Goal: Information Seeking & Learning: Find specific fact

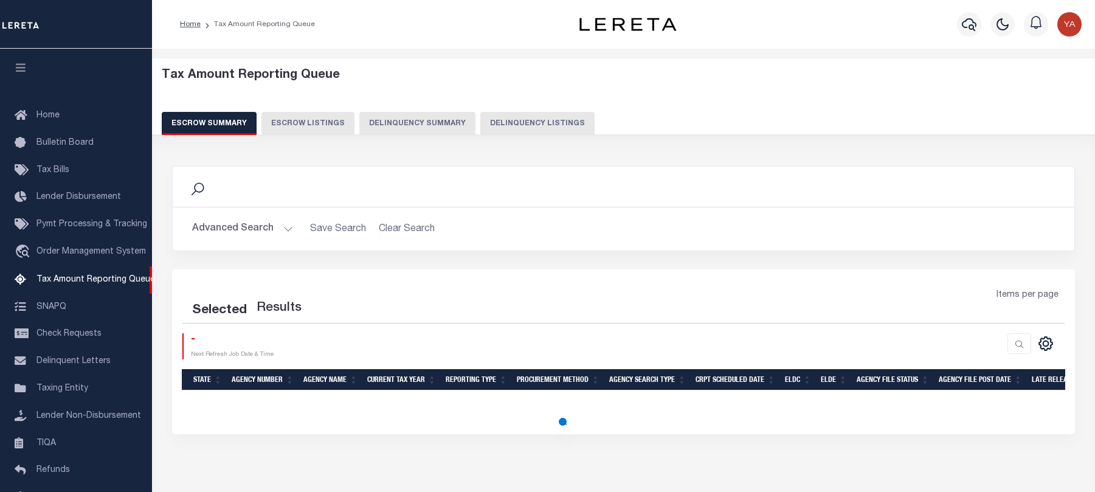
select select "100"
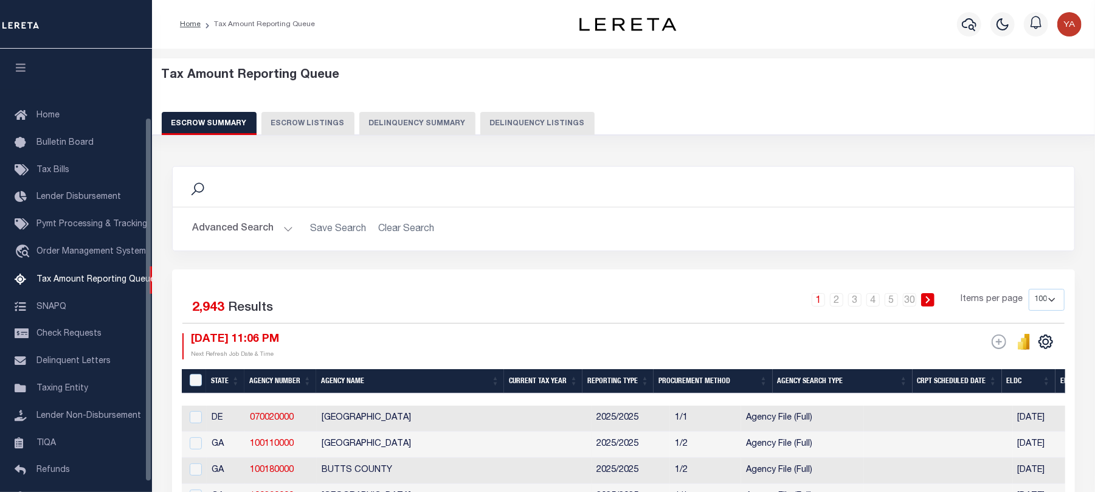
scroll to position [84, 0]
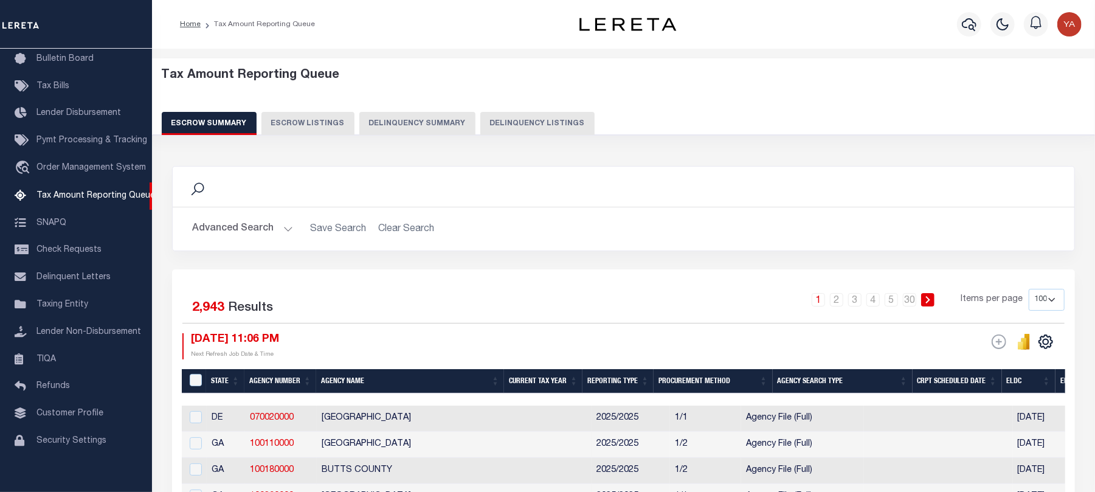
click at [509, 131] on button "Delinquency Listings" at bounding box center [537, 123] width 114 height 23
select select "100"
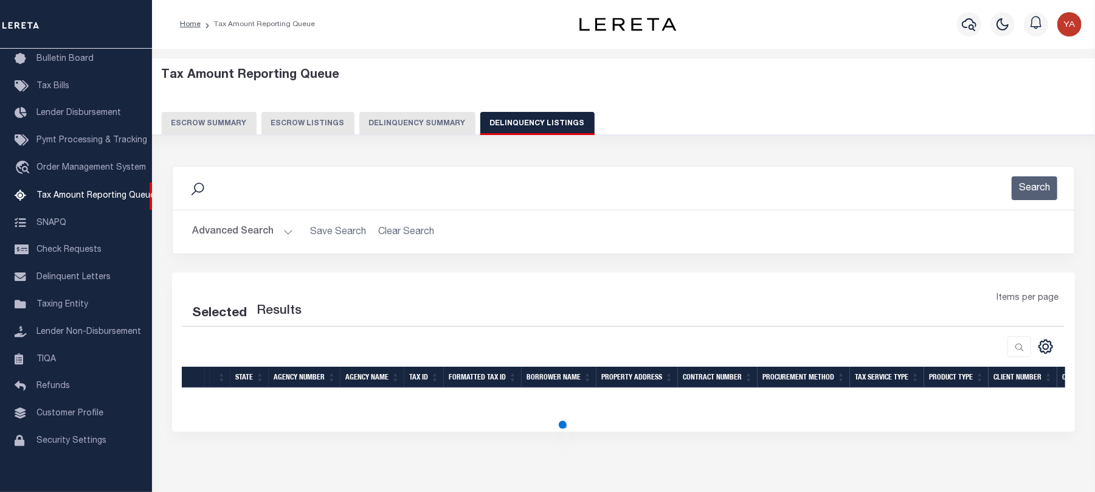
select select "100"
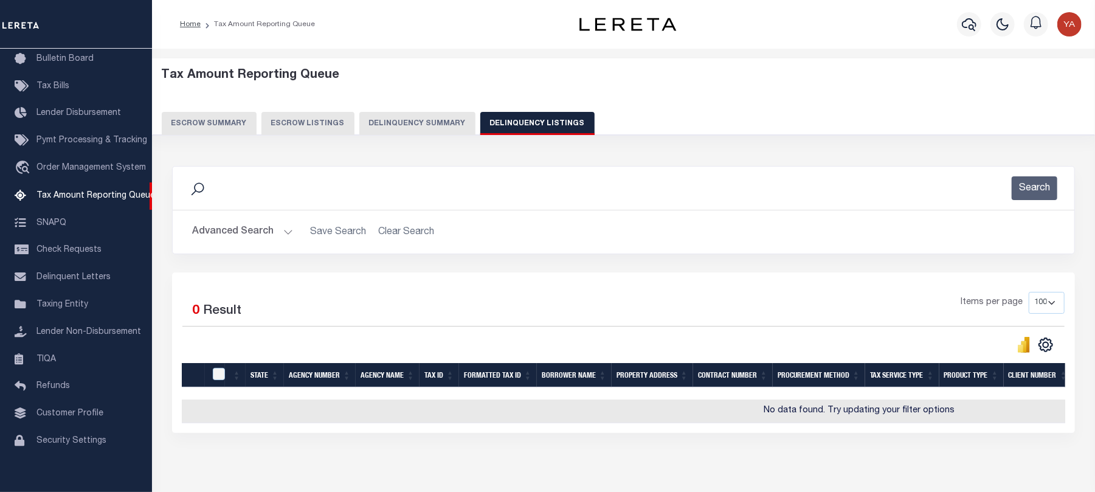
click at [288, 232] on button "Advanced Search" at bounding box center [242, 232] width 101 height 24
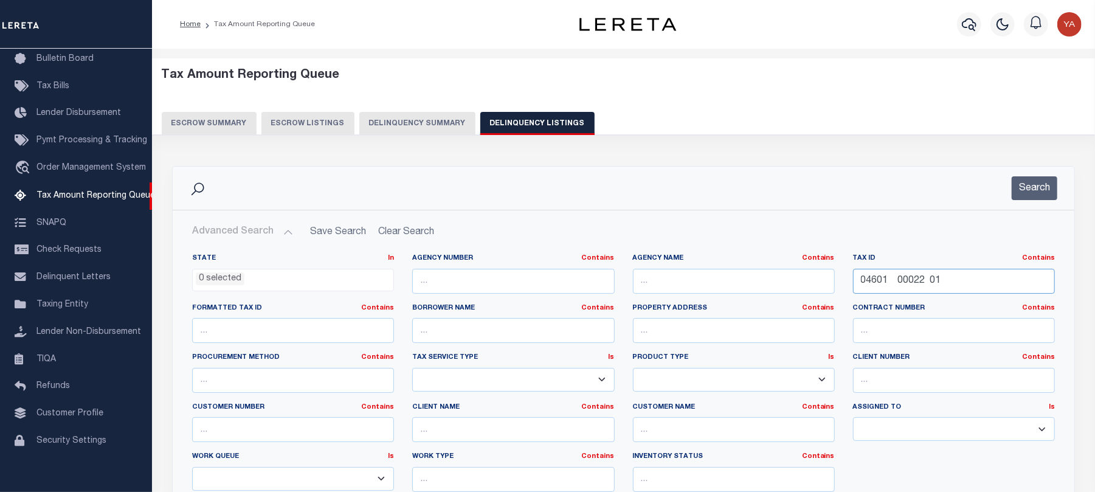
drag, startPoint x: 964, startPoint y: 282, endPoint x: 669, endPoint y: 264, distance: 295.4
click at [669, 264] on div "State In In AK AL AR AZ CA CO CT DC DE FL GA GU HI IA ID IL IN KS KY LA MA MD M…" at bounding box center [623, 377] width 881 height 248
paste input "10020900020"
type input "1002090002001"
click at [1029, 190] on button "Search" at bounding box center [1035, 188] width 46 height 24
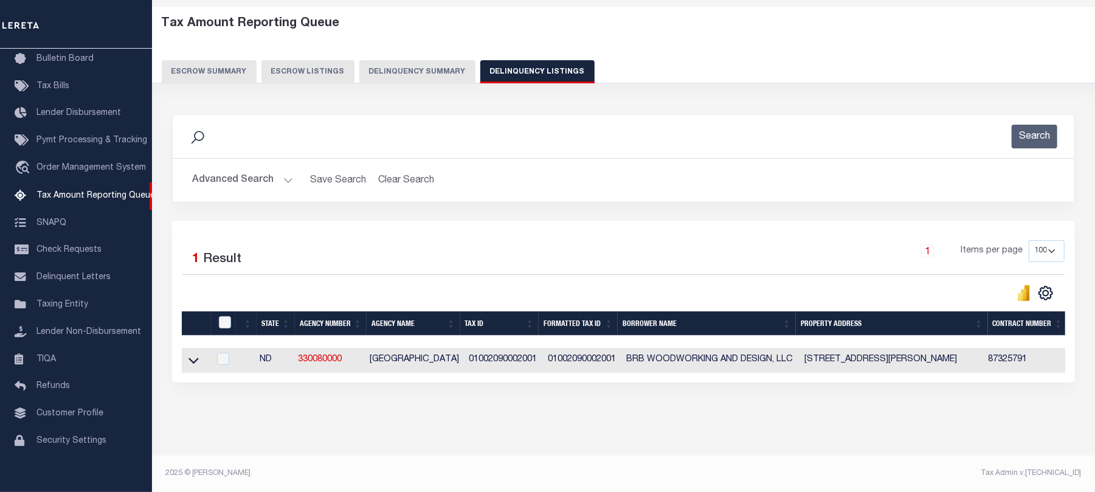
scroll to position [63, 0]
click at [187, 355] on link at bounding box center [194, 359] width 14 height 9
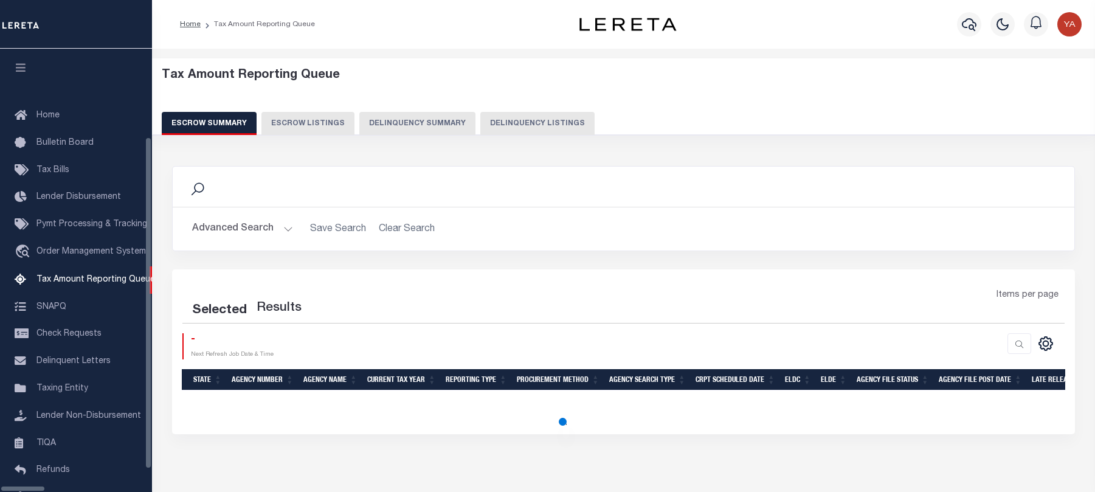
select select
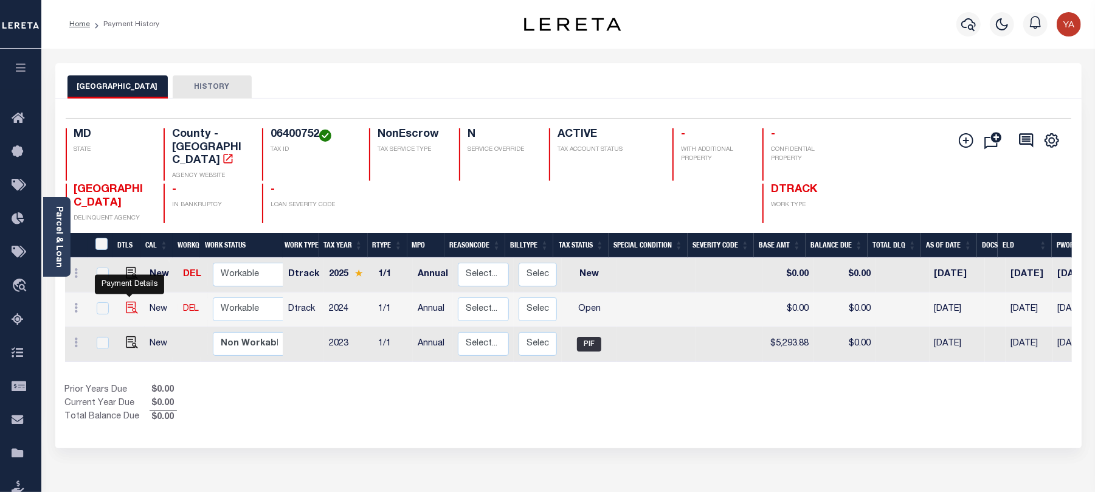
click at [128, 302] on img "" at bounding box center [132, 308] width 12 height 12
checkbox input "true"
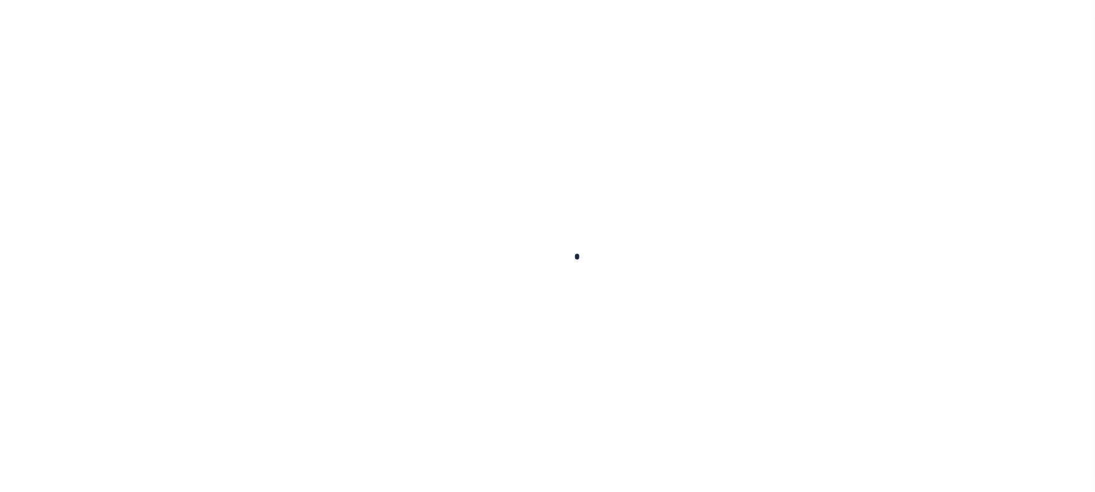
checkbox input "false"
type input "Annual"
type input "[DATE]"
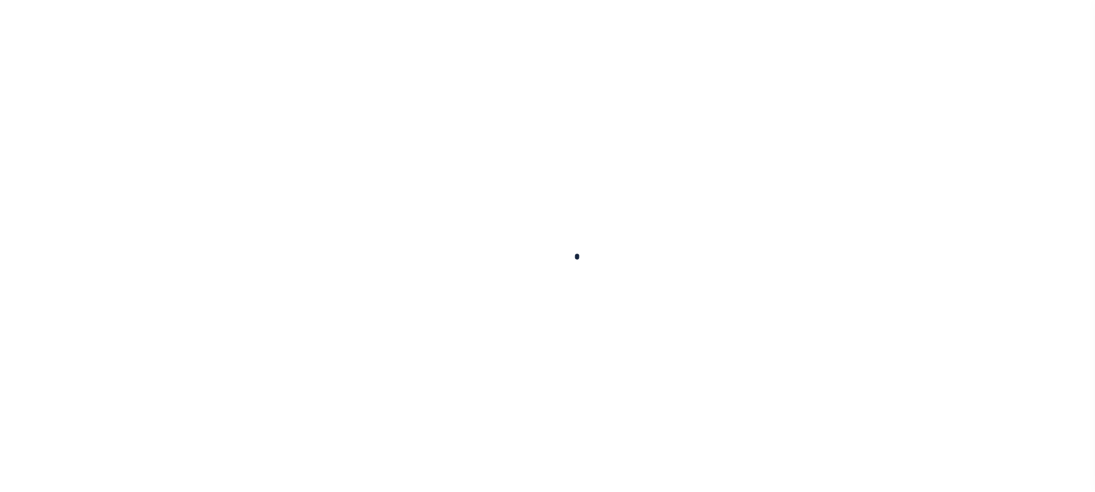
select select "OP2"
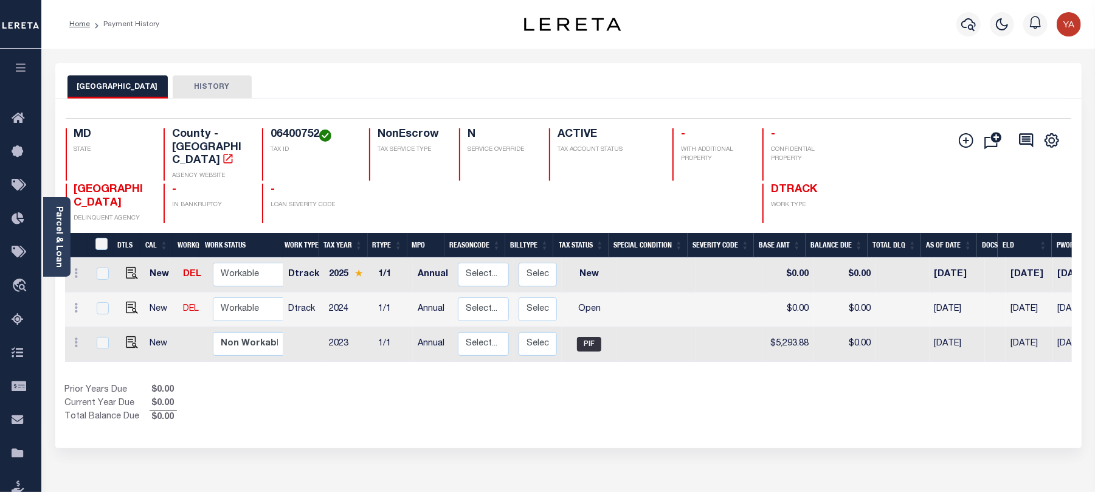
drag, startPoint x: 267, startPoint y: 133, endPoint x: 321, endPoint y: 133, distance: 53.5
click at [321, 133] on div "06400752 TAX ID" at bounding box center [308, 154] width 92 height 52
copy h4 "06400752"
click at [974, 21] on icon "button" at bounding box center [968, 24] width 15 height 15
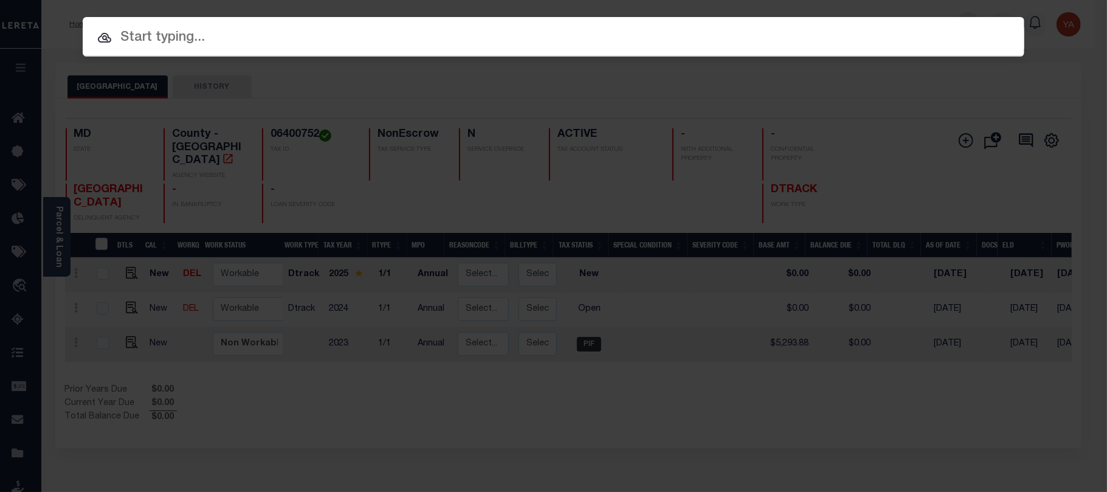
click at [970, 21] on div "Include Loans TBM Customers Borrowers Payments (Lender Non-Disb) Payments (Lend…" at bounding box center [554, 37] width 942 height 40
paste input "136510"
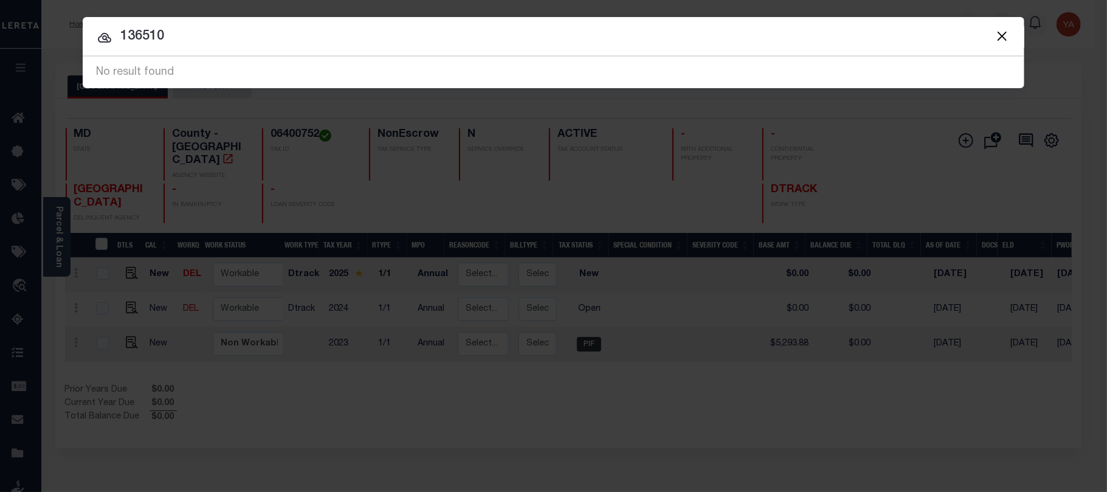
drag, startPoint x: 181, startPoint y: 45, endPoint x: 0, endPoint y: 29, distance: 181.8
click at [0, 29] on div "Include Loans TBM Customers Borrowers Payments (Lender Non-Disb) Payments (Lend…" at bounding box center [553, 246] width 1107 height 492
paste input "92570"
type input "925700"
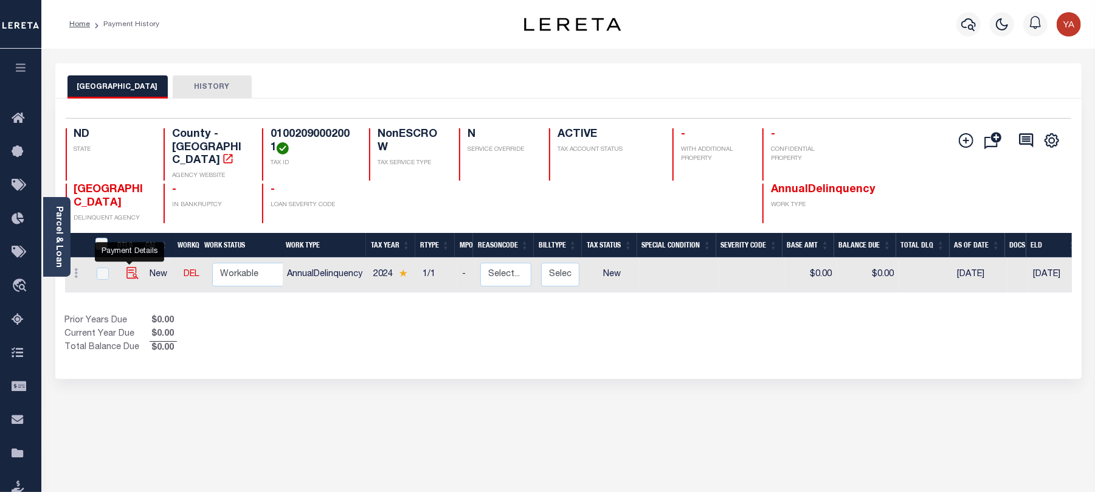
click at [129, 267] on img "" at bounding box center [132, 273] width 12 height 12
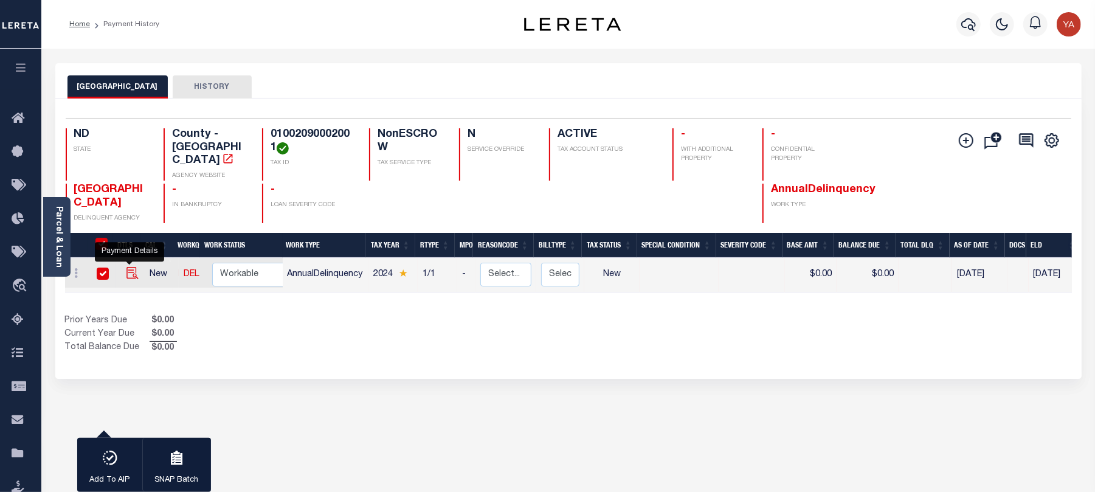
checkbox input "true"
click at [100, 267] on input "checkbox" at bounding box center [103, 273] width 12 height 12
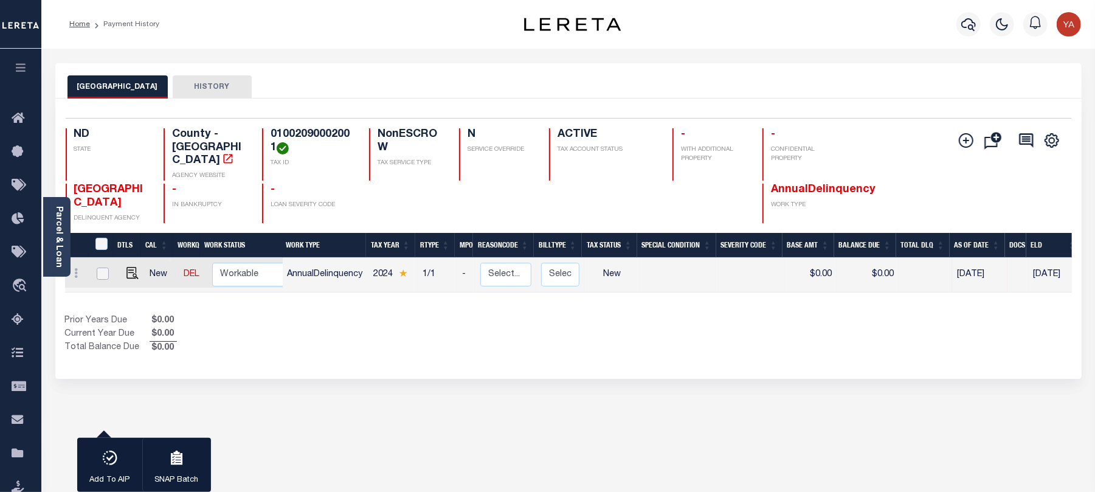
checkbox input "false"
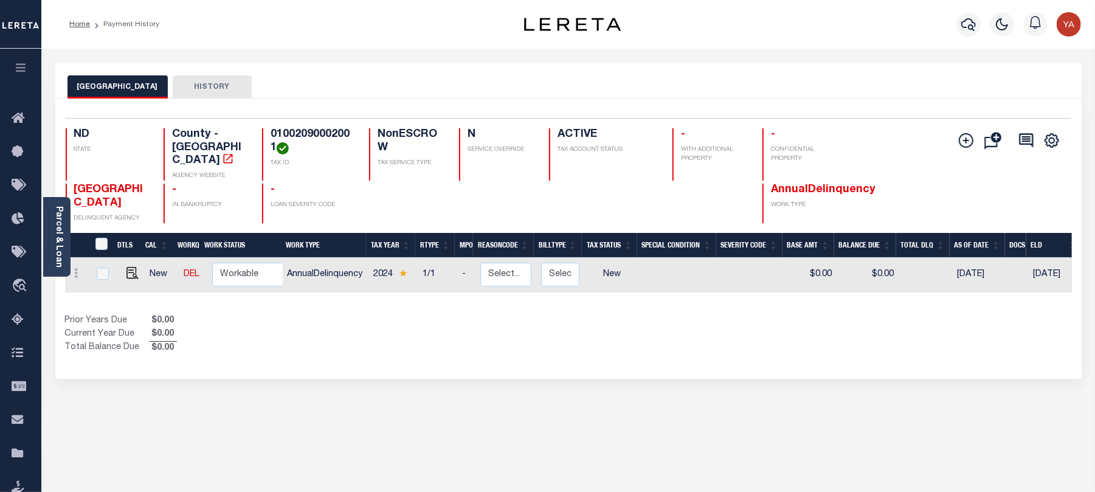
click at [531, 426] on div "BURLEIGH COUNTY HISTORY 1 Selected 1 1" at bounding box center [568, 412] width 1044 height 698
click at [57, 249] on link "Parcel & Loan" at bounding box center [58, 236] width 9 height 61
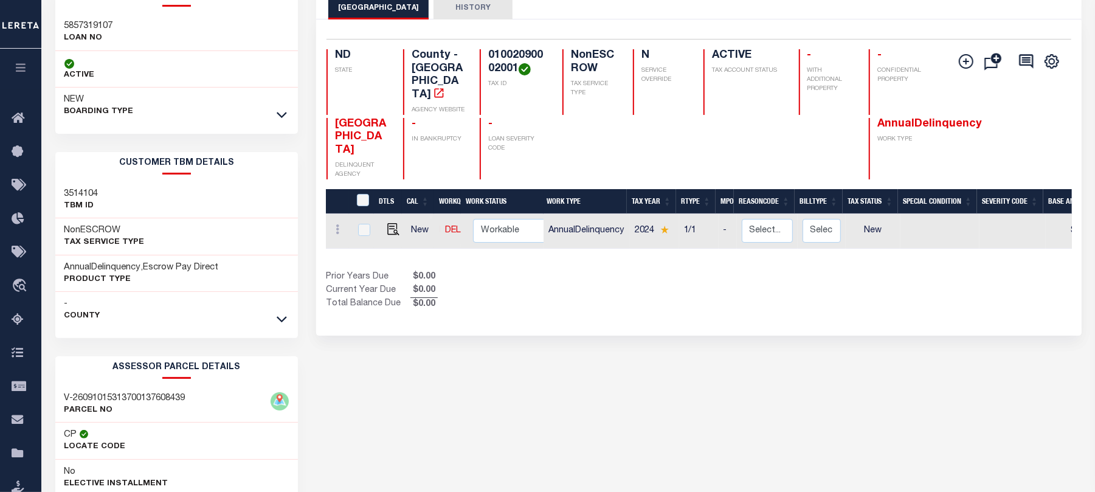
scroll to position [162, 0]
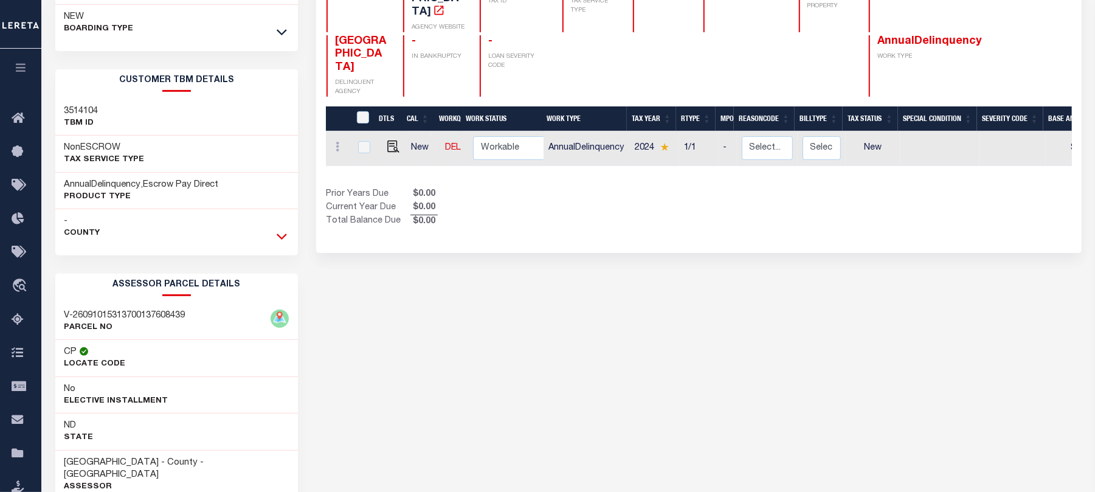
click at [280, 238] on icon at bounding box center [282, 237] width 10 height 6
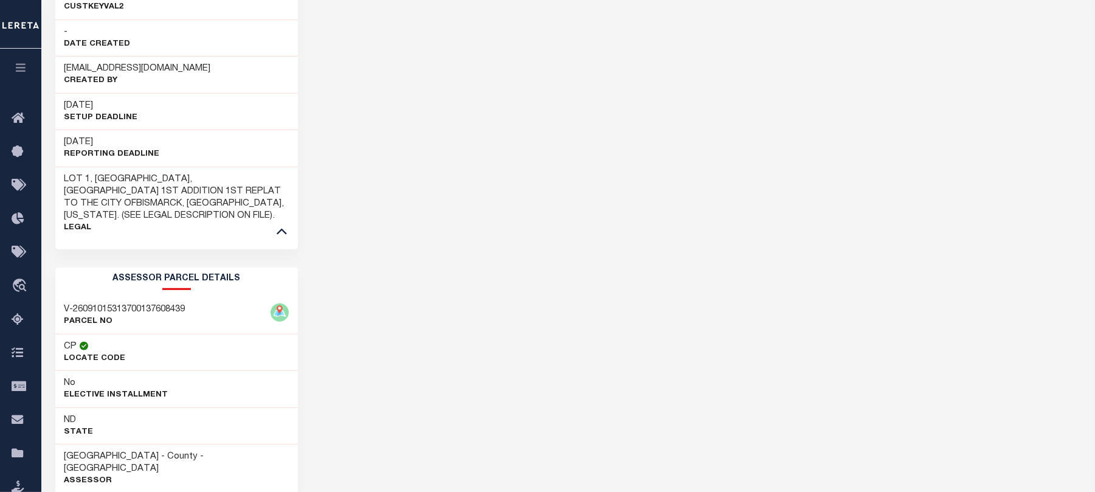
scroll to position [705, 0]
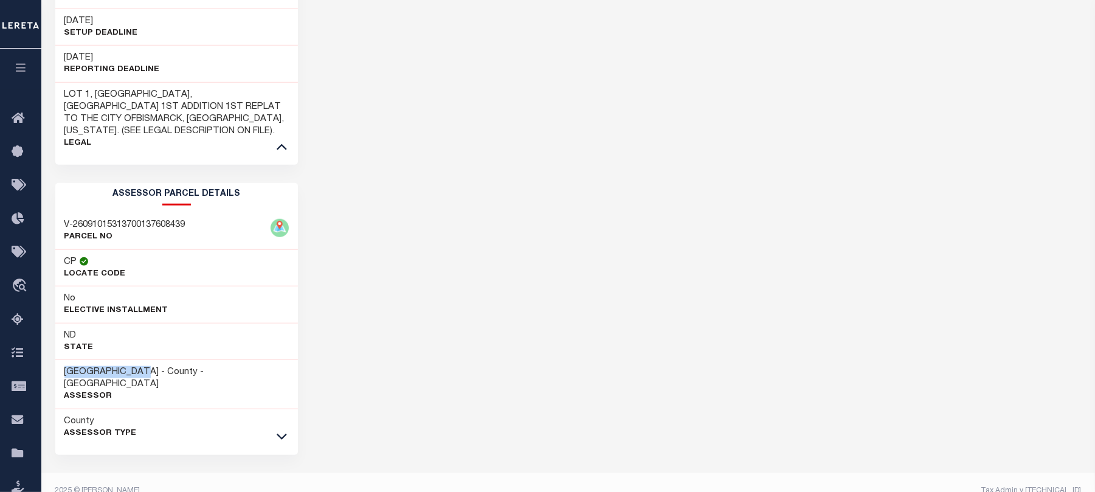
drag, startPoint x: 55, startPoint y: 362, endPoint x: 148, endPoint y: 362, distance: 93.6
click at [148, 362] on div "[GEOGRAPHIC_DATA] - County - [GEOGRAPHIC_DATA] Assessor" at bounding box center [176, 384] width 243 height 49
copy h3 "[GEOGRAPHIC_DATA]"
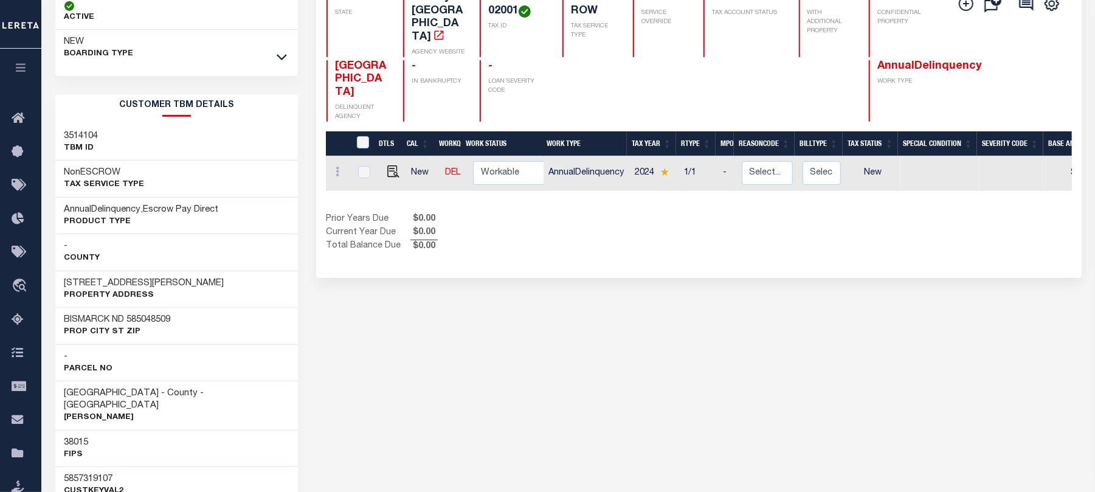
scroll to position [0, 0]
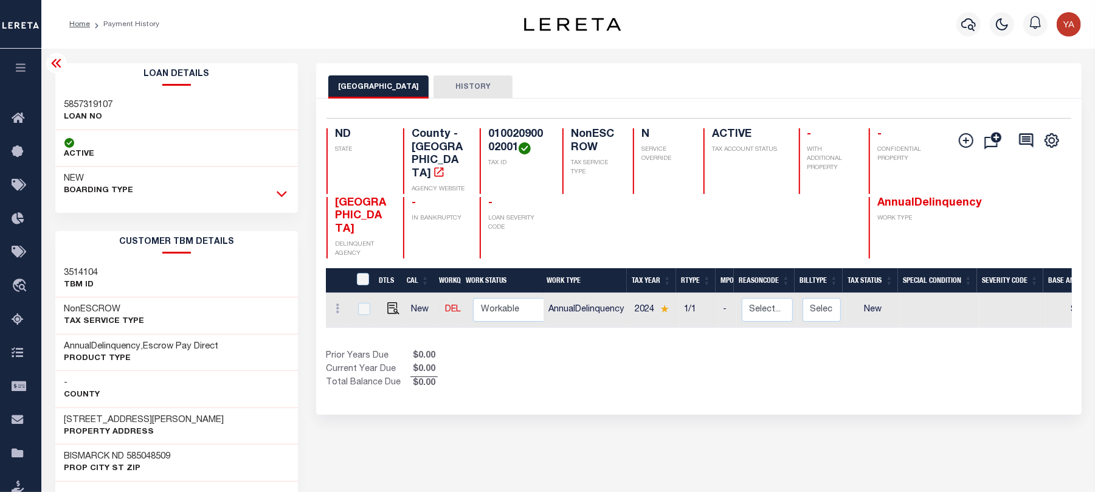
click at [280, 185] on div "NEW BOARDING TYPE" at bounding box center [176, 185] width 243 height 36
click at [280, 191] on icon at bounding box center [282, 193] width 10 height 13
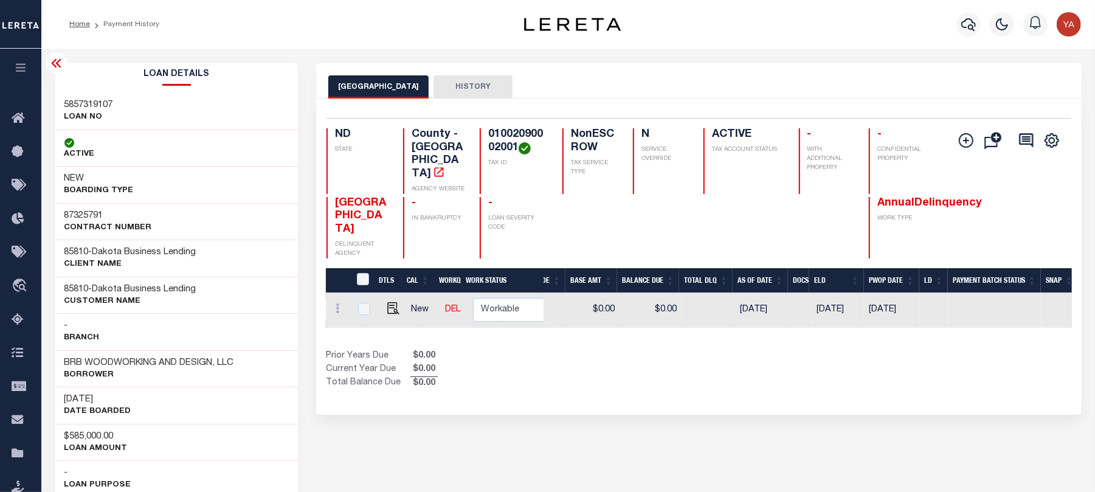
scroll to position [0, 479]
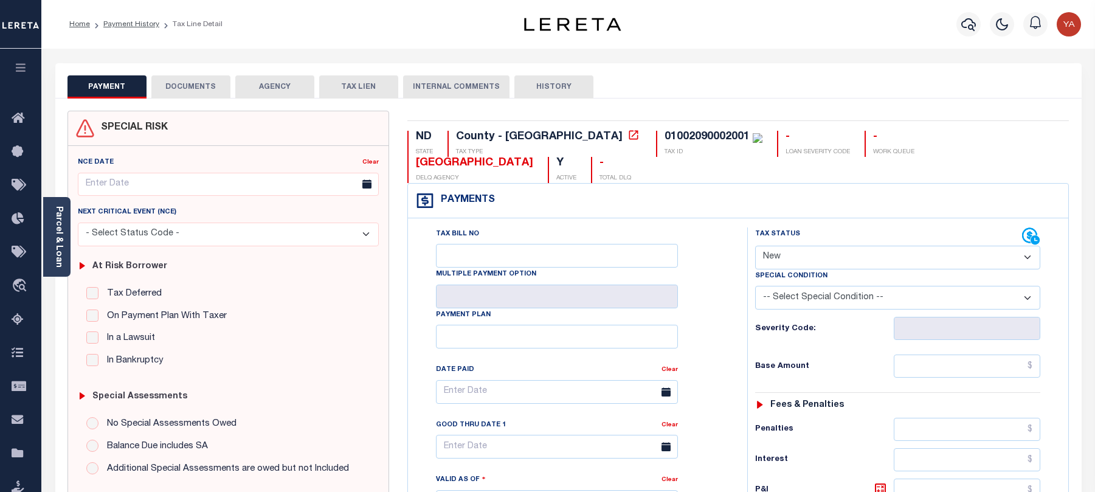
select select "NW2"
drag, startPoint x: 57, startPoint y: 229, endPoint x: 76, endPoint y: 240, distance: 21.5
click at [57, 229] on link "Parcel & Loan" at bounding box center [58, 236] width 9 height 61
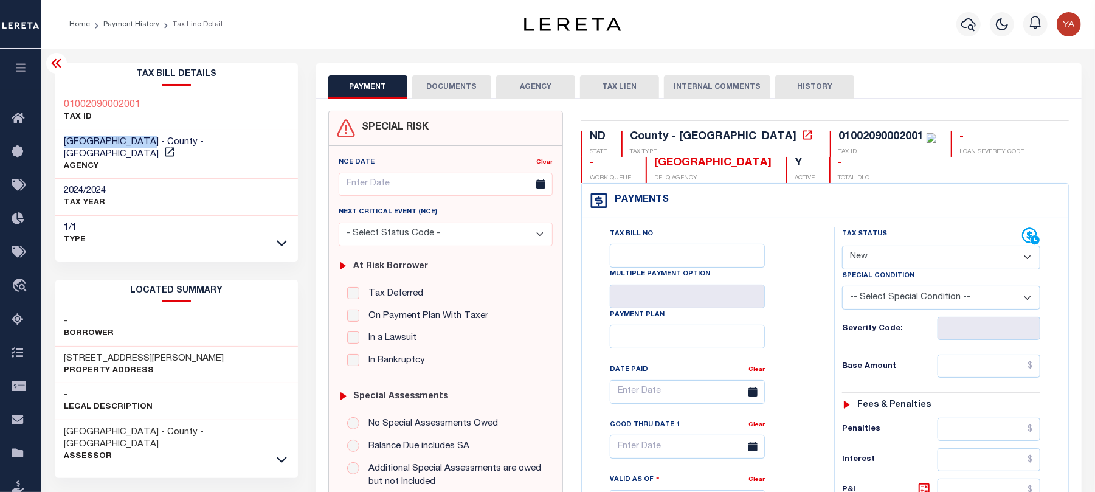
drag, startPoint x: 57, startPoint y: 132, endPoint x: 151, endPoint y: 137, distance: 94.4
click at [151, 137] on div "BURLEIGH COUNTY - County - ND AGENCY" at bounding box center [176, 154] width 243 height 49
copy span "[GEOGRAPHIC_DATA]"
drag, startPoint x: 726, startPoint y: 135, endPoint x: 821, endPoint y: 134, distance: 94.8
click at [821, 134] on div "ND STATE County - ND TAX TYPE 01002090002001 TAX ID - LOAN SEVERITY CODE - WORK…" at bounding box center [825, 157] width 488 height 52
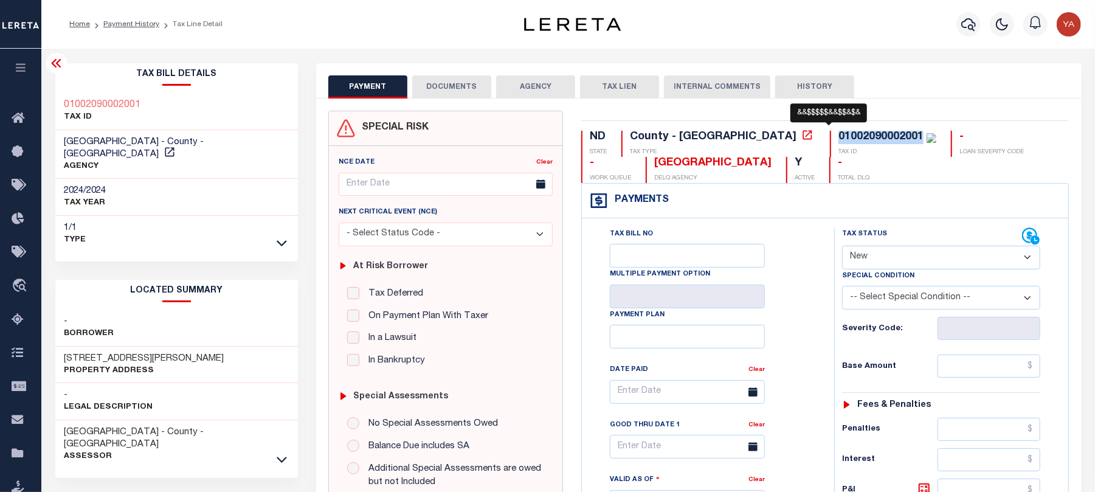
copy div "01002090002001"
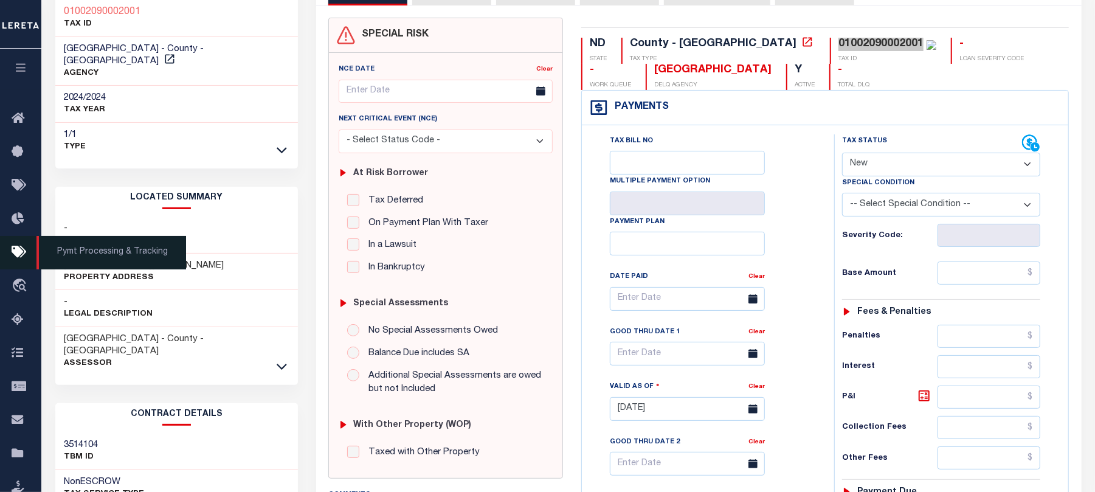
scroll to position [243, 0]
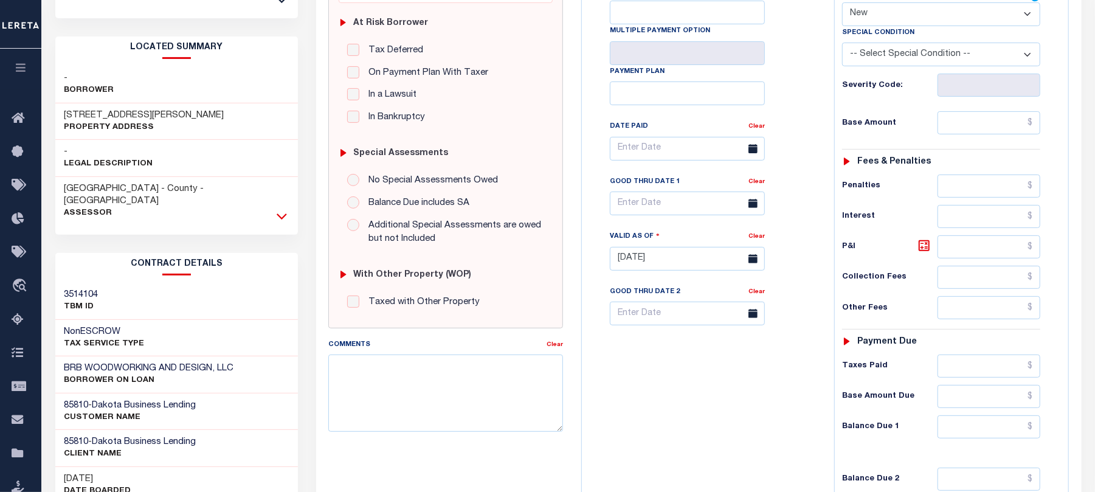
click at [286, 210] on icon at bounding box center [282, 216] width 10 height 13
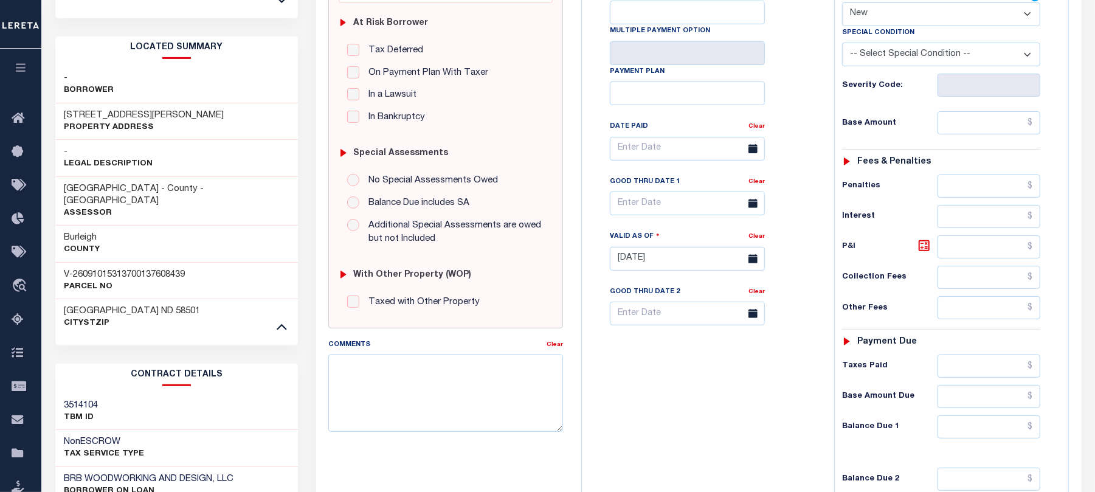
click at [91, 269] on h3 "V-26091015313700137608439" at bounding box center [124, 275] width 121 height 12
drag, startPoint x: 56, startPoint y: 100, endPoint x: 116, endPoint y: 102, distance: 59.6
click at [116, 103] on div "4101 HAGEN AVE Property Address" at bounding box center [176, 121] width 243 height 37
copy h3 "4101 HAGEN"
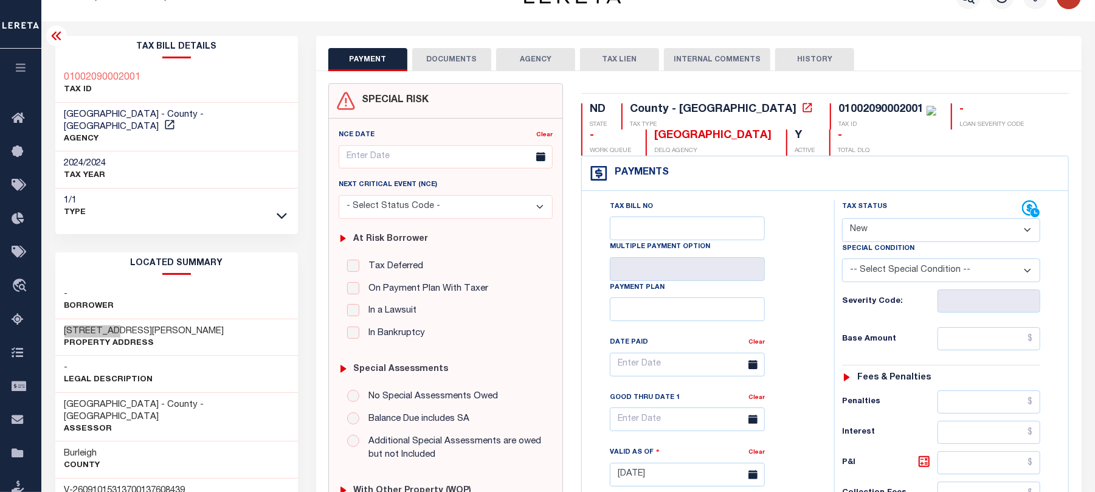
scroll to position [0, 0]
